Goal: Complete application form

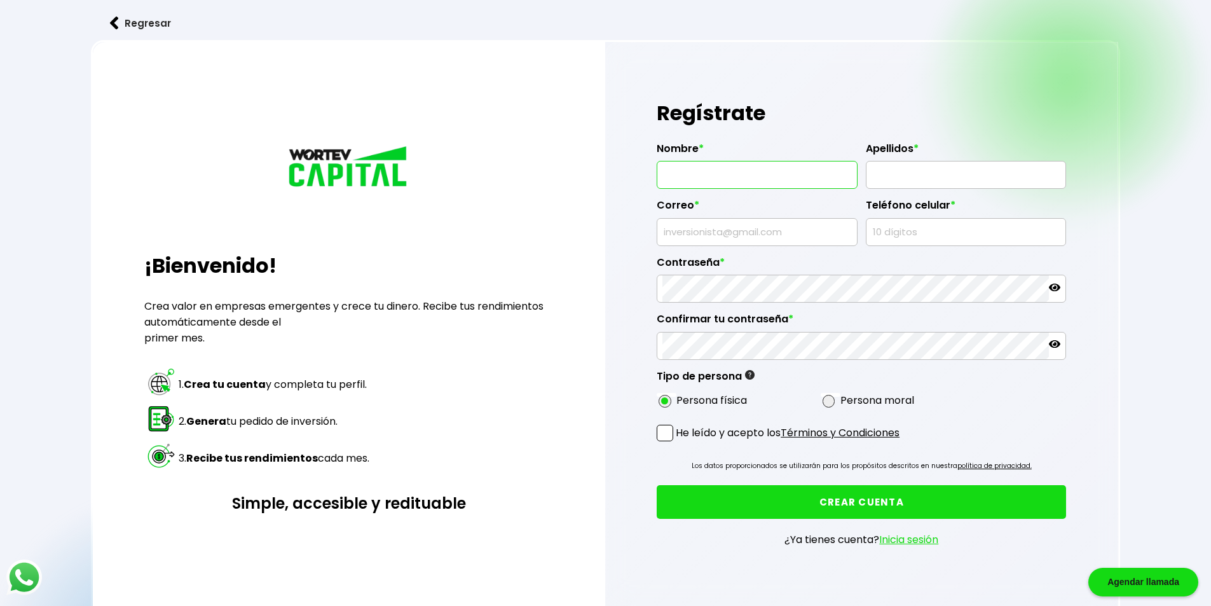
click at [732, 167] on input "text" at bounding box center [757, 175] width 189 height 27
type input "[PERSON_NAME]"
type input "[EMAIL_ADDRESS][DOMAIN_NAME]"
type input "7293522460"
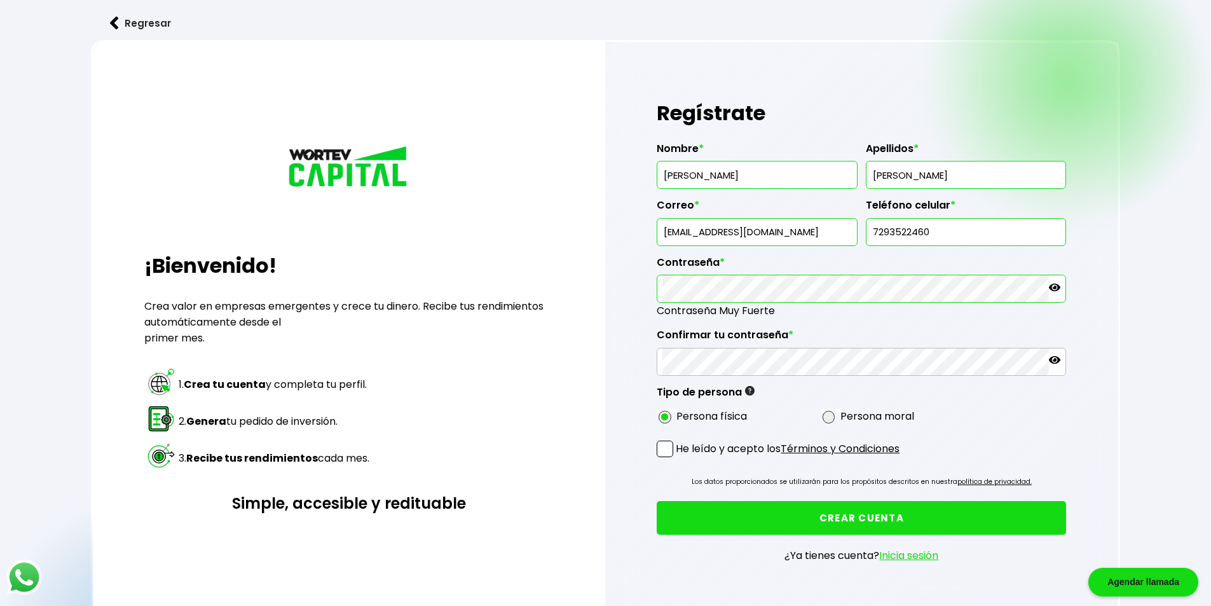
click at [1054, 284] on icon at bounding box center [1054, 288] width 11 height 8
click at [654, 449] on div "Regístrate Nombre * [PERSON_NAME] * [PERSON_NAME] * [EMAIL_ADDRESS][DOMAIN_NAME…" at bounding box center [862, 339] width 514 height 594
click at [659, 450] on span at bounding box center [665, 449] width 17 height 17
click at [678, 458] on input "He leído y acepto los Términos y Condiciones" at bounding box center [678, 458] width 0 height 0
click at [1056, 361] on icon at bounding box center [1054, 359] width 11 height 11
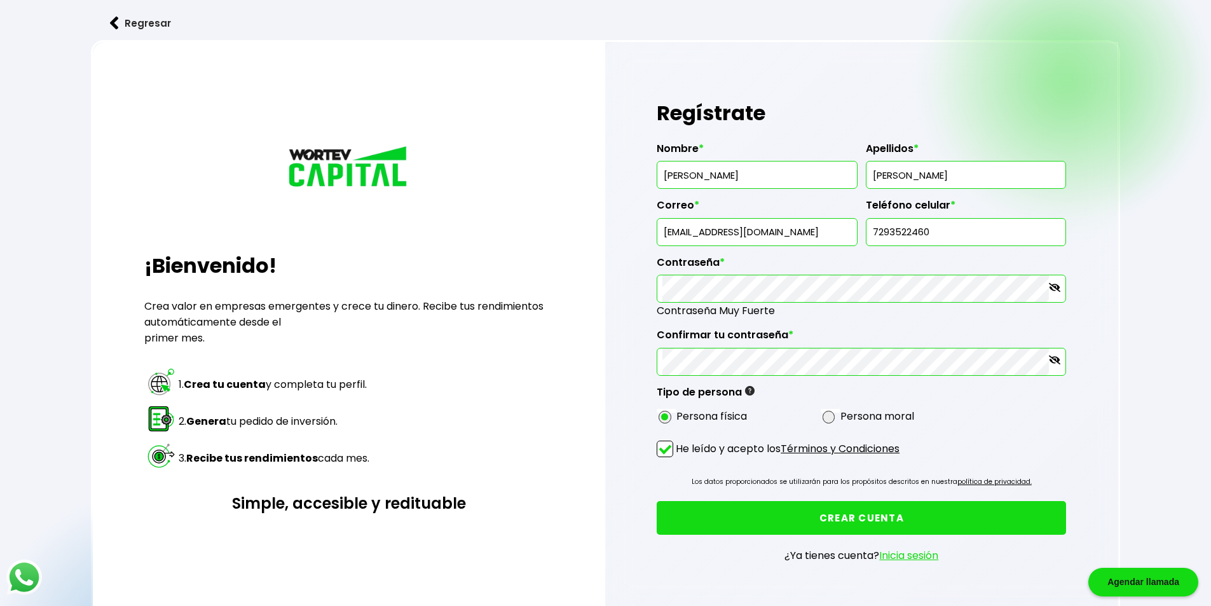
click at [952, 512] on button "CREAR CUENTA" at bounding box center [861, 518] width 409 height 34
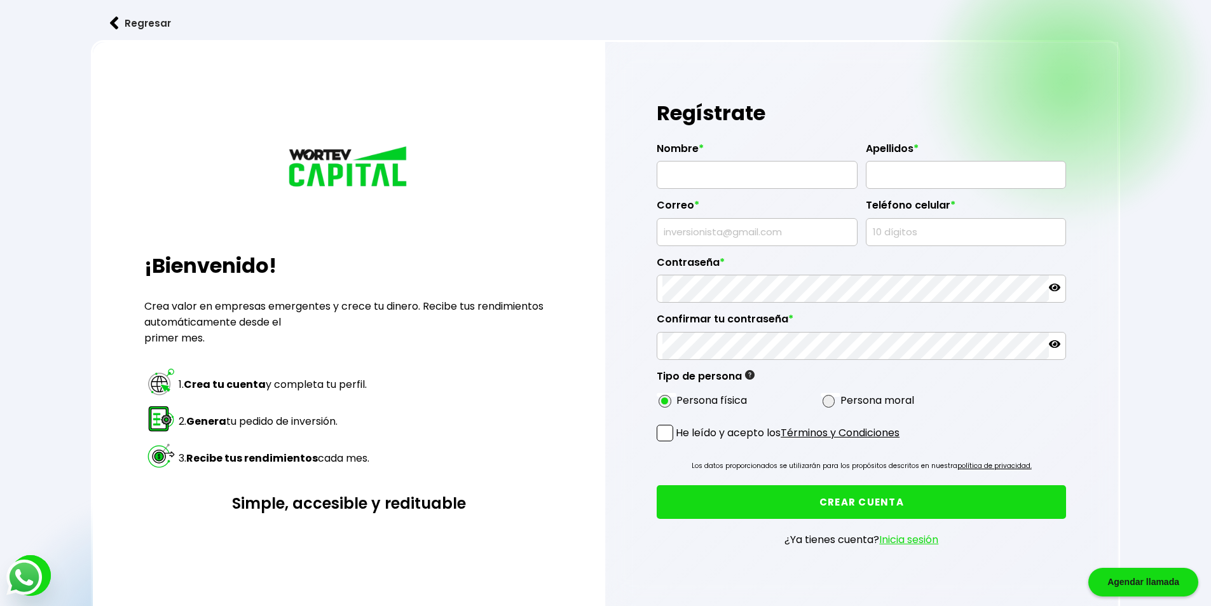
type input "[EMAIL_ADDRESS][DOMAIN_NAME]"
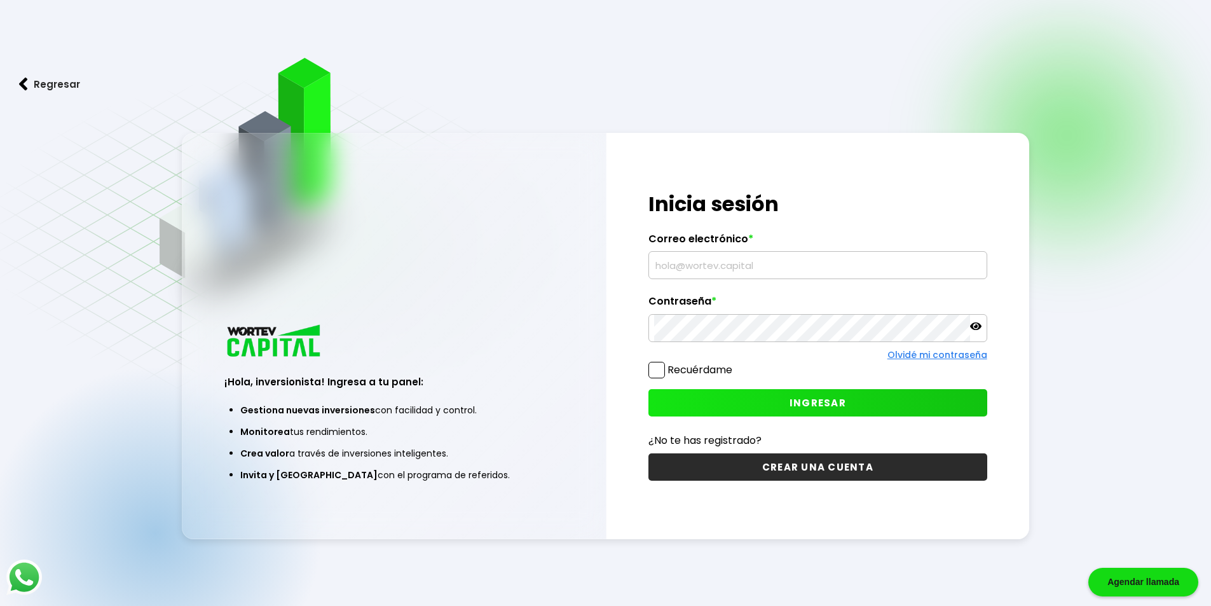
type input "[EMAIL_ADDRESS][DOMAIN_NAME]"
click at [662, 367] on span at bounding box center [657, 370] width 17 height 17
click at [735, 364] on input "Recuérdame" at bounding box center [735, 364] width 0 height 0
click at [726, 408] on button "INGRESAR" at bounding box center [818, 402] width 339 height 27
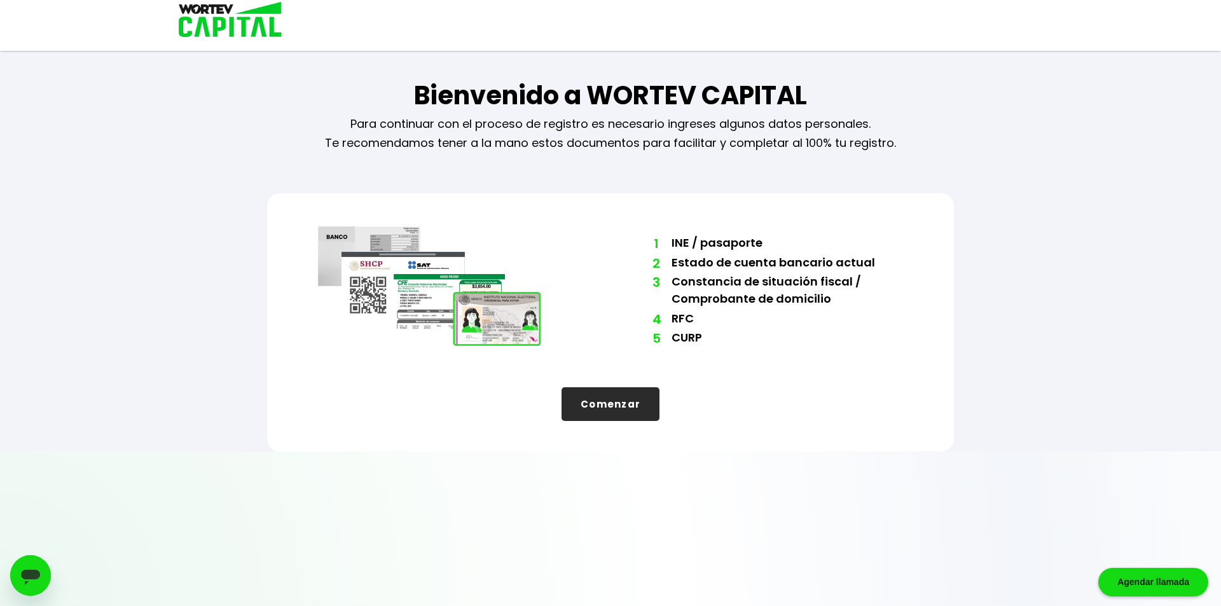
click at [641, 398] on button "Comenzar" at bounding box center [610, 404] width 98 height 34
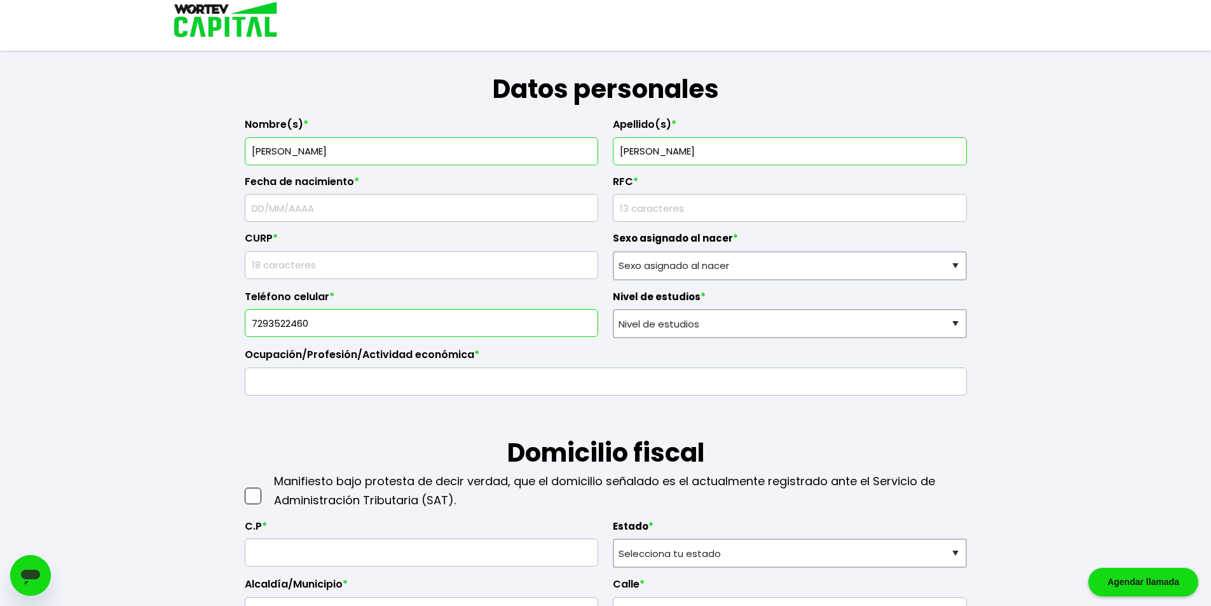
scroll to position [191, 0]
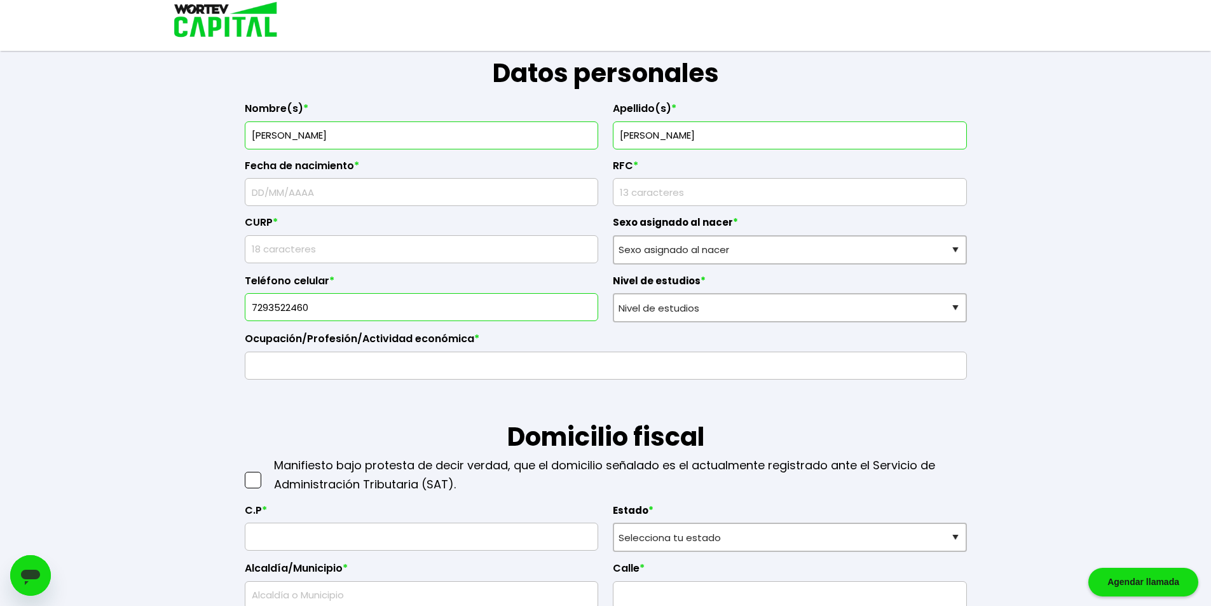
click at [368, 196] on input "text" at bounding box center [422, 192] width 343 height 27
type input "26/05/2003"
click at [634, 191] on input "rfc" at bounding box center [790, 192] width 343 height 27
type input "MAEA030526PN8"
click at [416, 240] on input "text" at bounding box center [422, 249] width 343 height 27
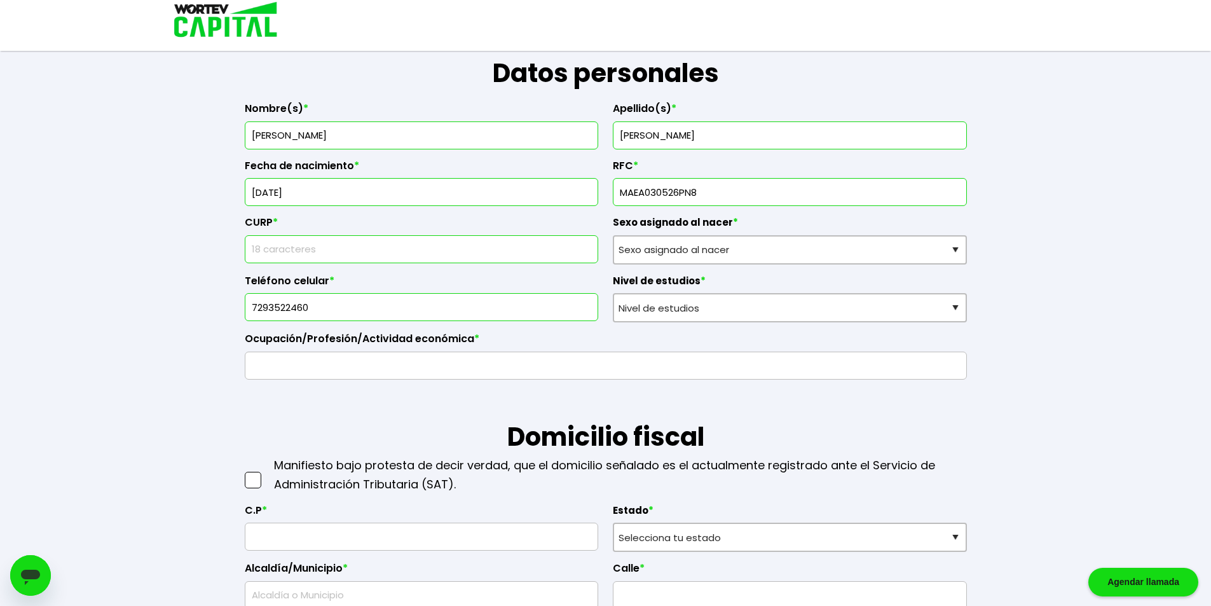
type input "MAEA030526HMCNSDA0"
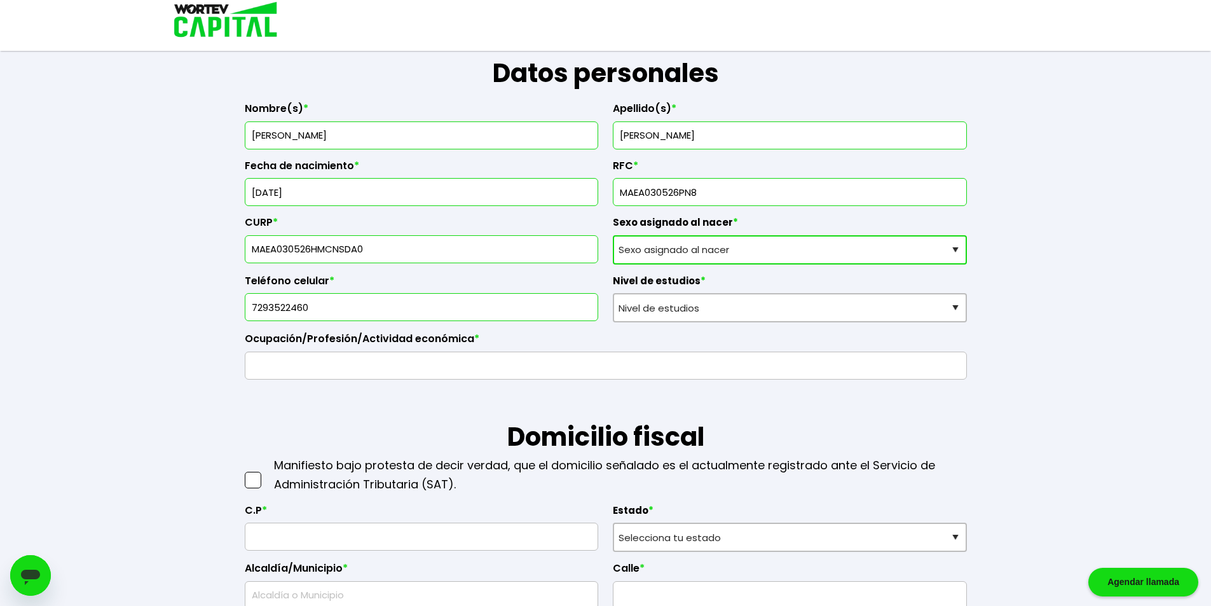
click at [696, 244] on select "Sexo asignado al nacer Hombre Mujer Prefiero no contestar" at bounding box center [790, 249] width 354 height 29
select select "Hombre"
click at [613, 235] on select "Sexo asignado al nacer Hombre Mujer Prefiero no contestar" at bounding box center [790, 249] width 354 height 29
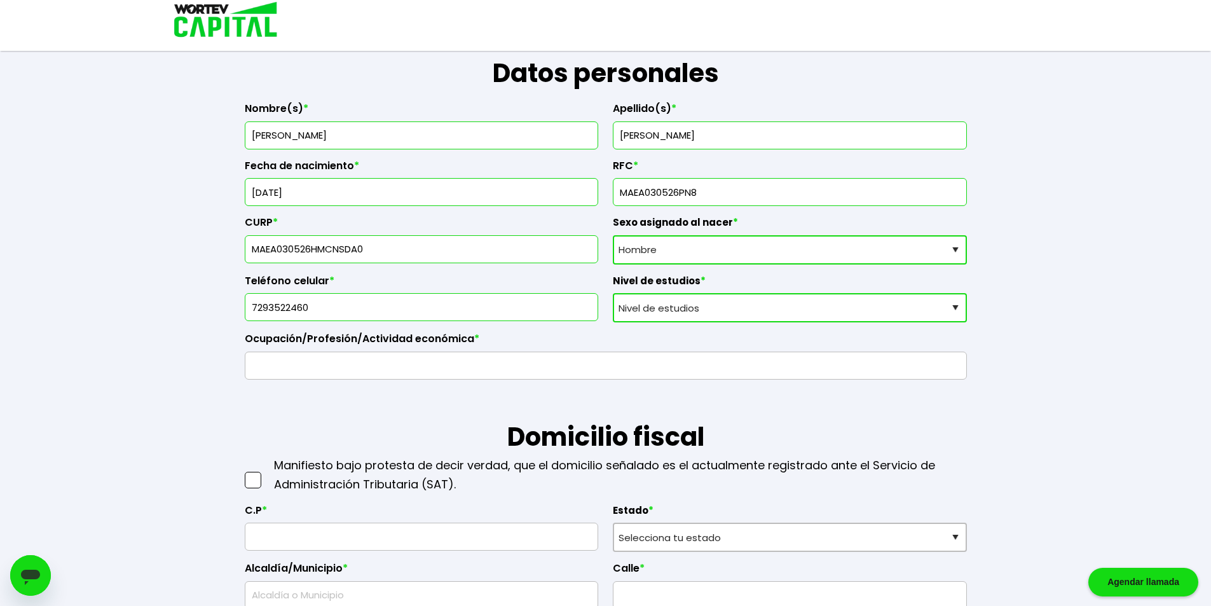
click at [673, 308] on select "Nivel de estudios Primaria Secundaria Bachillerato Licenciatura Posgrado" at bounding box center [790, 307] width 354 height 29
select select "Bachillerato"
click at [613, 293] on select "Nivel de estudios Primaria Secundaria Bachillerato Licenciatura Posgrado" at bounding box center [790, 307] width 354 height 29
click at [455, 370] on input "text" at bounding box center [606, 365] width 711 height 27
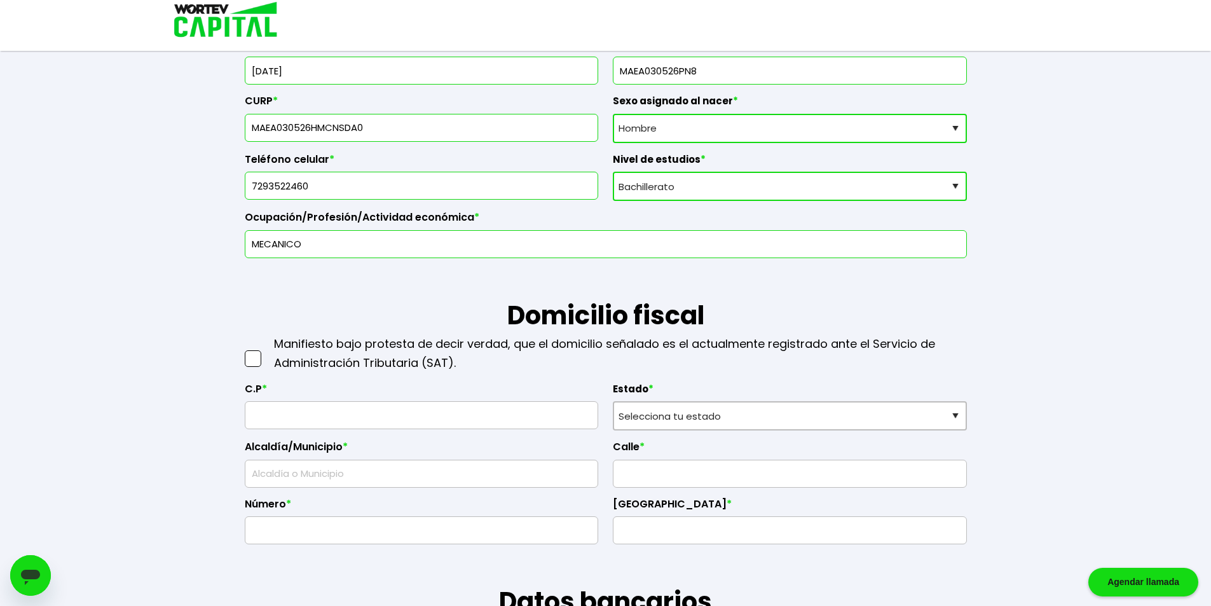
scroll to position [382, 0]
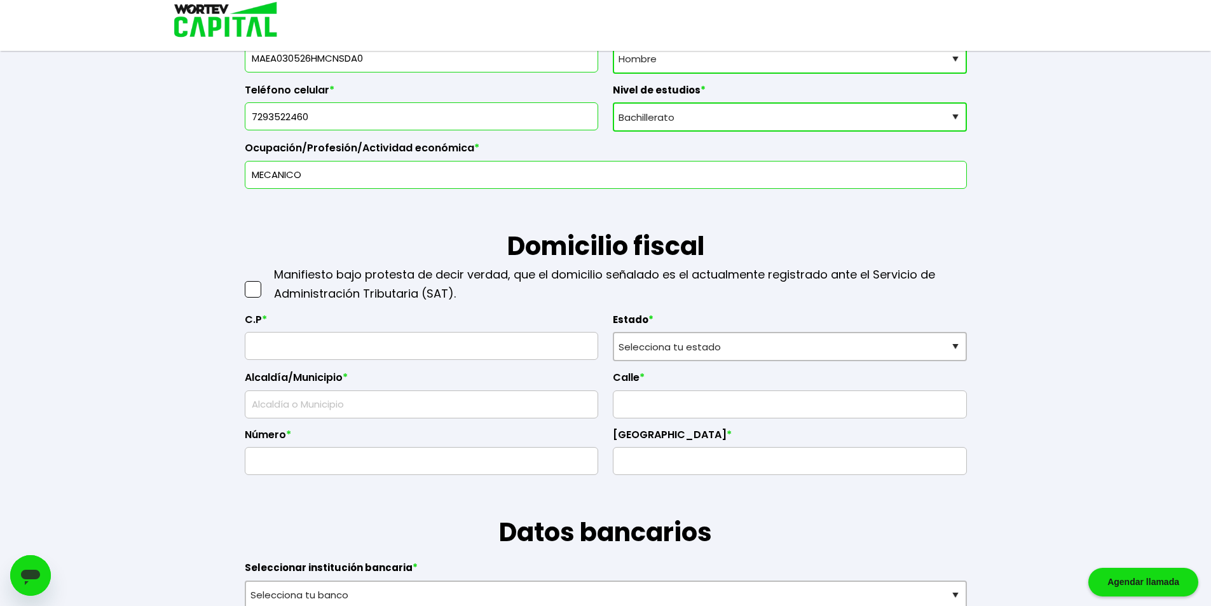
type input "MECANICO"
click at [249, 291] on span at bounding box center [253, 289] width 17 height 17
click at [266, 283] on input "checkbox" at bounding box center [266, 283] width 0 height 0
click at [336, 343] on input "text" at bounding box center [422, 346] width 343 height 27
type input "52105"
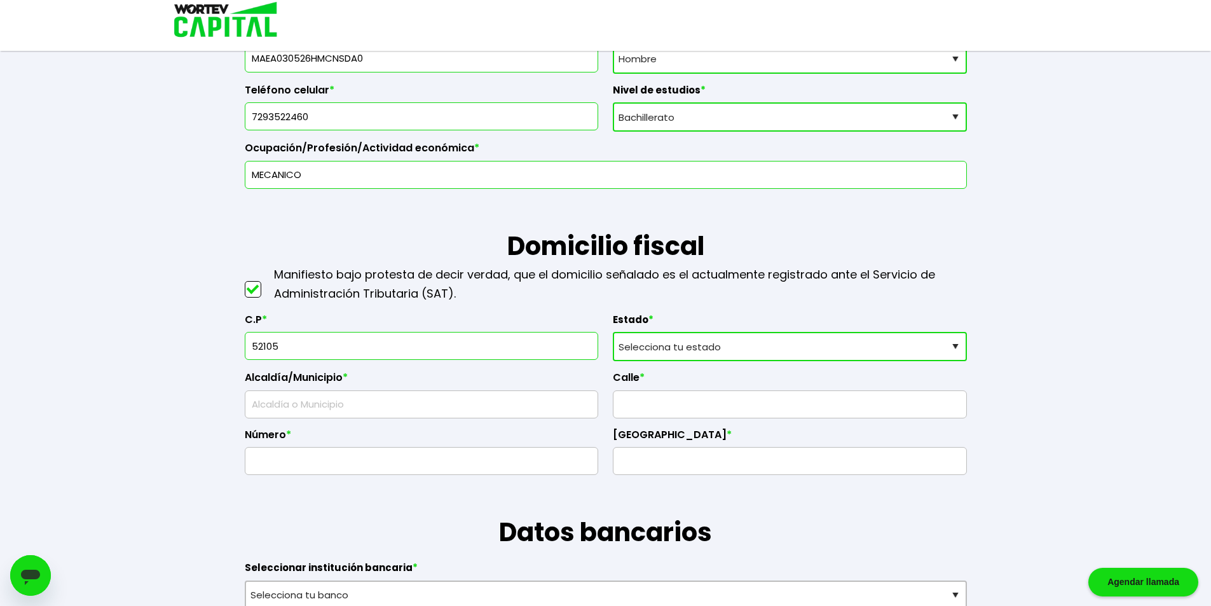
select select "MX"
type input "Calle Asuncion"
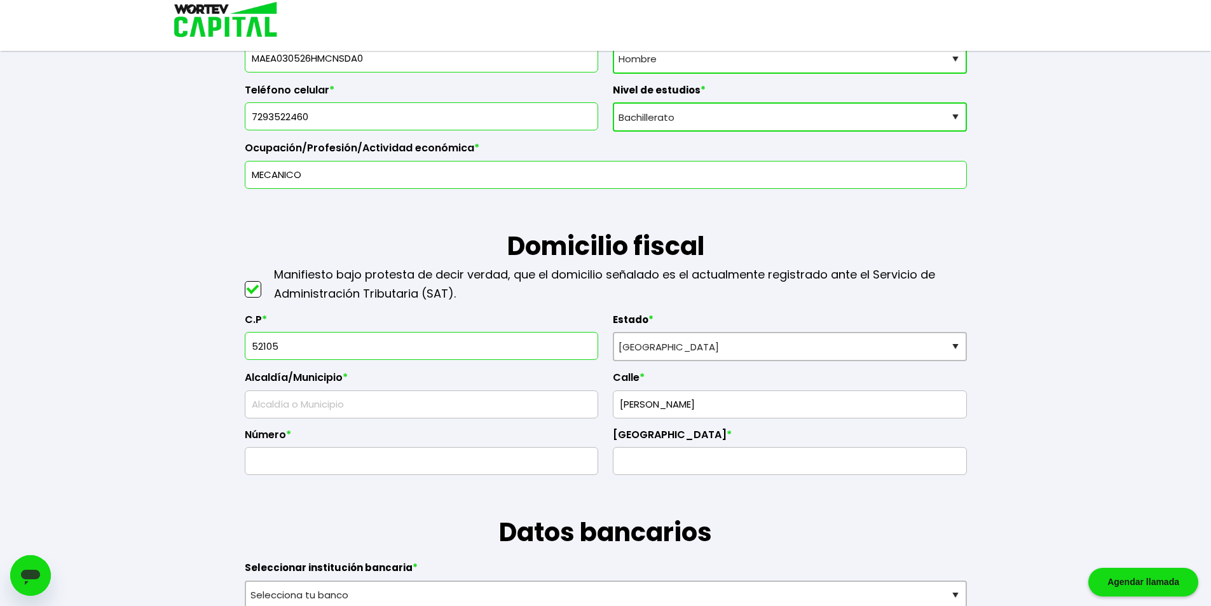
type input "135"
type input "San Mateo Atenco"
type input "Álvaro Obregón"
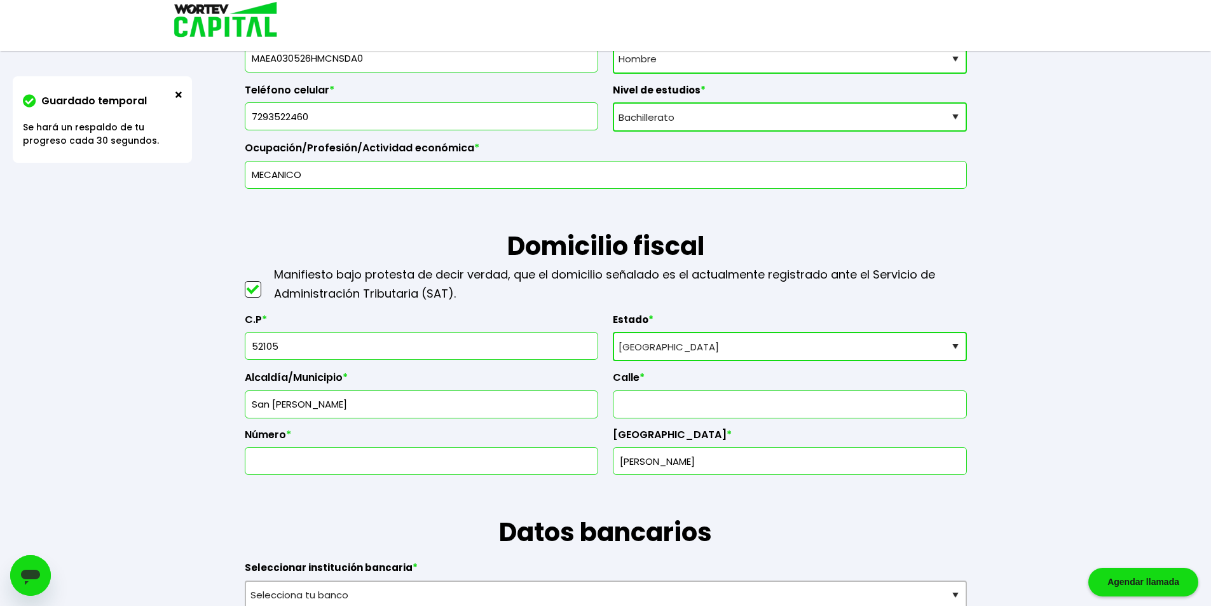
click at [698, 401] on input "text" at bounding box center [790, 404] width 343 height 27
type input "Calle Asuncion"
type input "135"
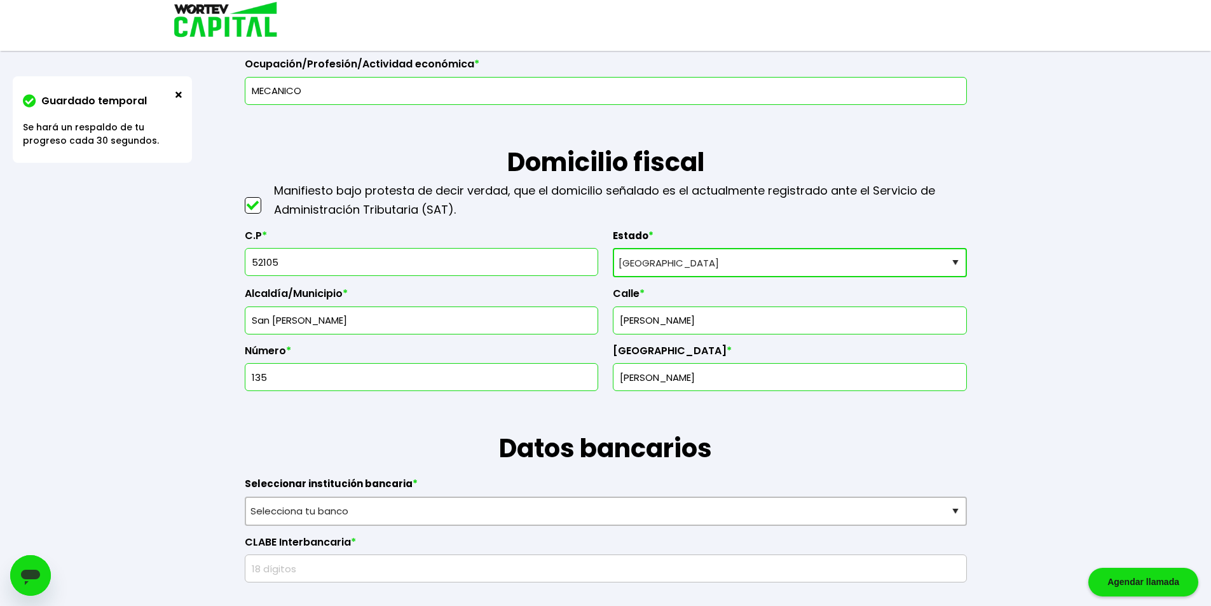
scroll to position [445, 0]
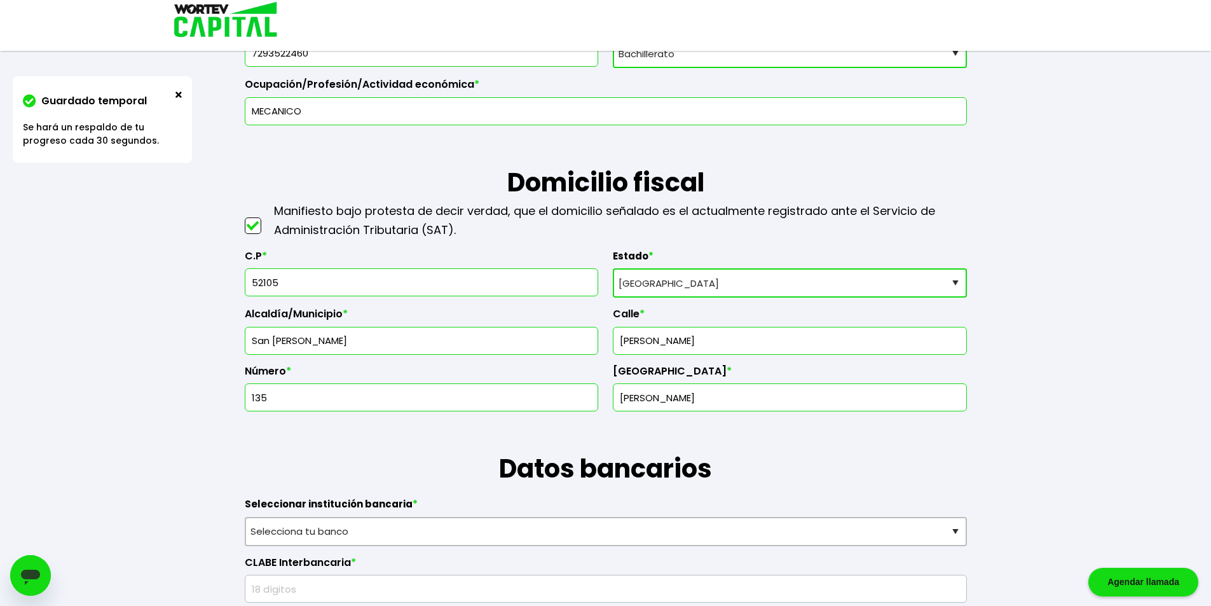
drag, startPoint x: 746, startPoint y: 347, endPoint x: 627, endPoint y: 340, distance: 119.1
click at [627, 340] on input "Calle Asuncion" at bounding box center [790, 340] width 343 height 27
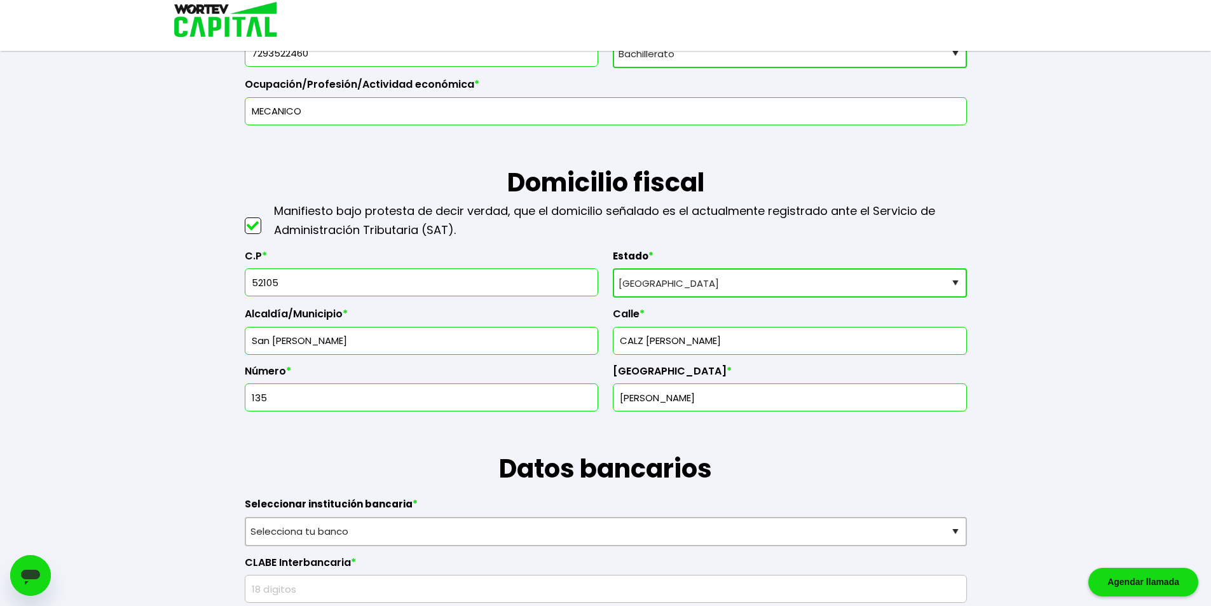
type input "CALZ LA ASUNCION"
click at [769, 443] on h1 "Datos bancarios" at bounding box center [606, 449] width 722 height 76
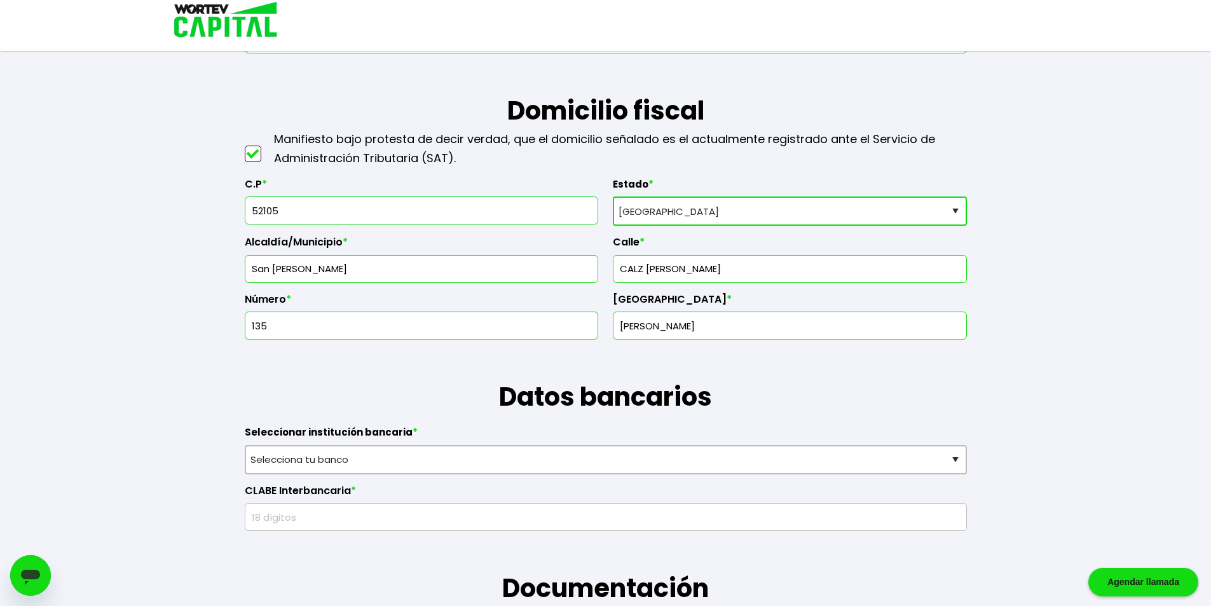
scroll to position [699, 0]
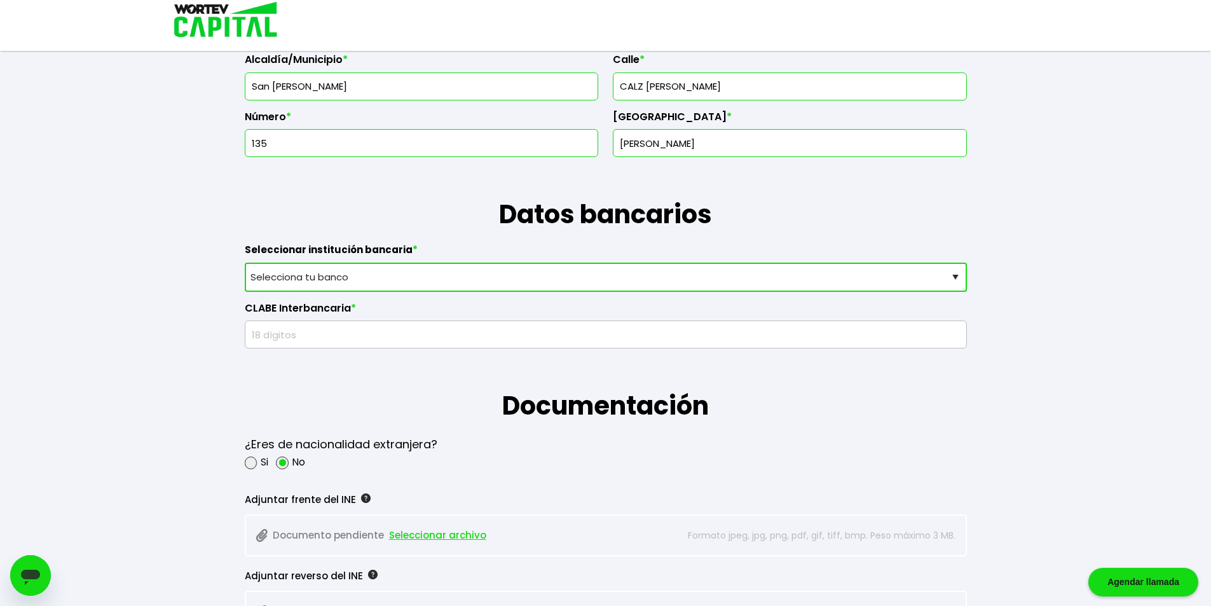
click at [378, 271] on select "Selecciona tu banco ABC Capital Actinver Afirme Albo ASP Banamex Banbajio Banco…" at bounding box center [606, 277] width 722 height 29
select select "Banamex"
click at [245, 263] on select "Selecciona tu banco ABC Capital Actinver Afirme Albo ASP Banamex Banbajio Banco…" at bounding box center [606, 277] width 722 height 29
click at [373, 334] on input "text" at bounding box center [606, 334] width 711 height 27
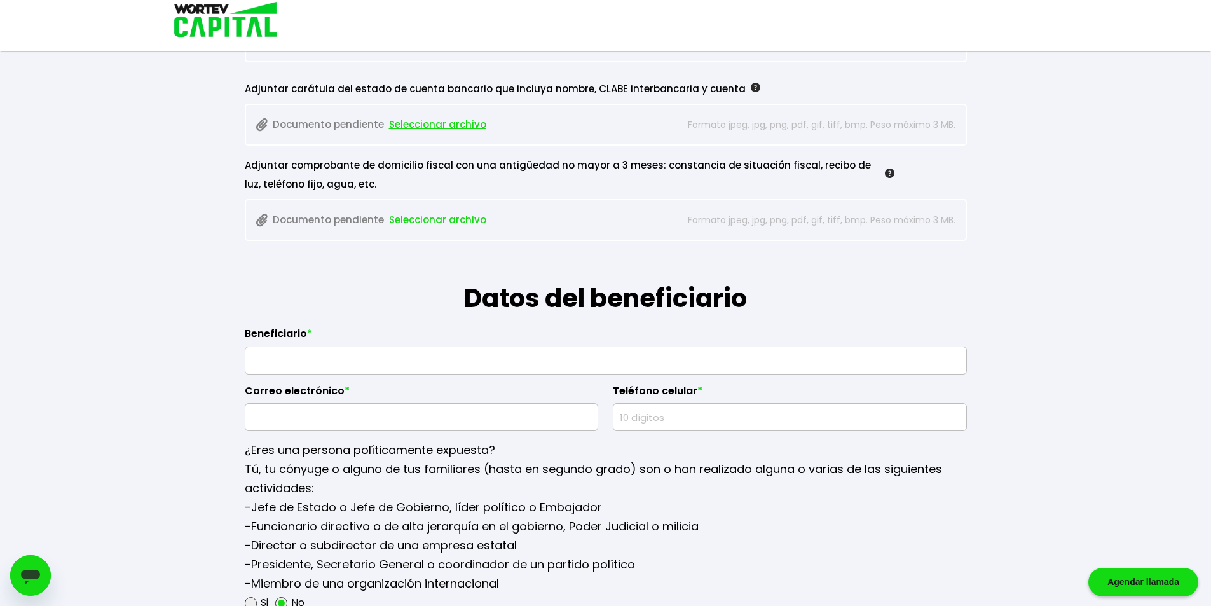
scroll to position [1047, 0]
